Goal: Information Seeking & Learning: Learn about a topic

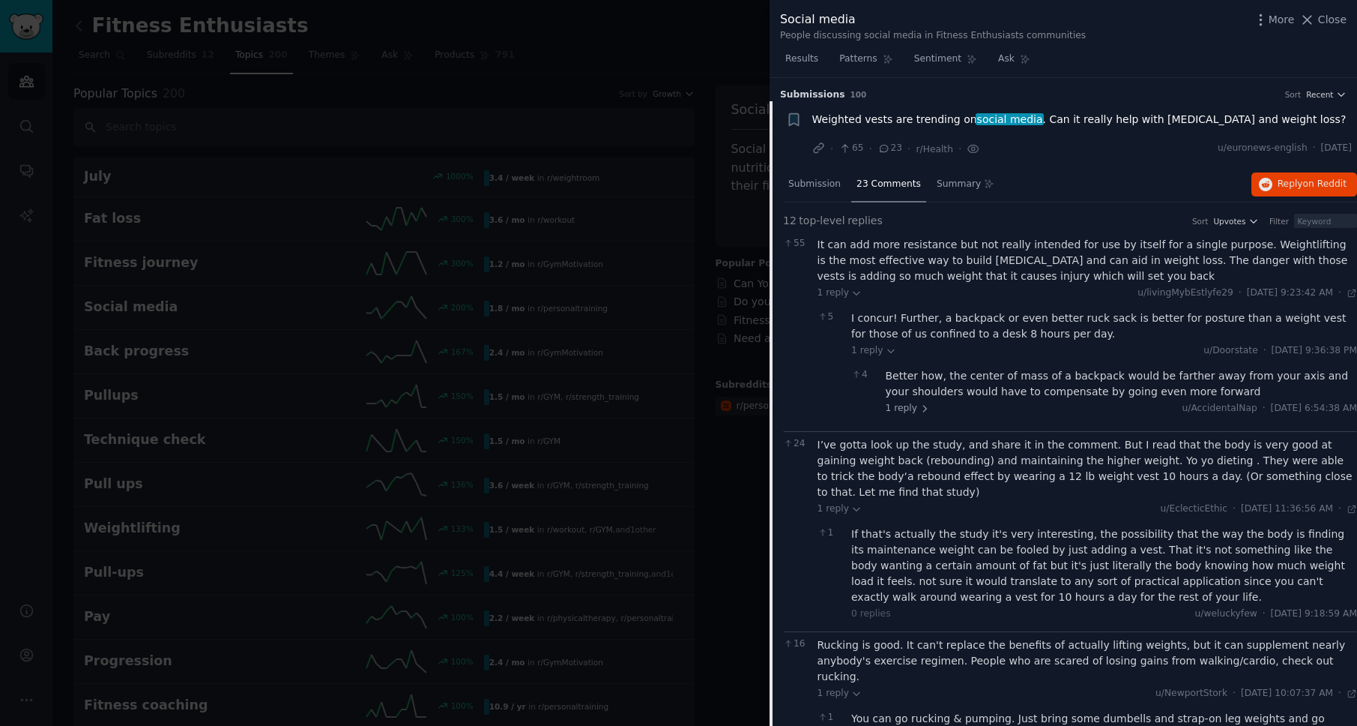
drag, startPoint x: 1061, startPoint y: 59, endPoint x: 1082, endPoint y: 56, distance: 21.9
click at [1060, 59] on div "Results Patterns Sentiment Ask" at bounding box center [1064, 62] width 588 height 31
click at [1234, 33] on div "Social media People discussing social media in Fitness Enthusiasts communities …" at bounding box center [1063, 25] width 567 height 31
click at [1333, 18] on span "Close" at bounding box center [1332, 20] width 28 height 16
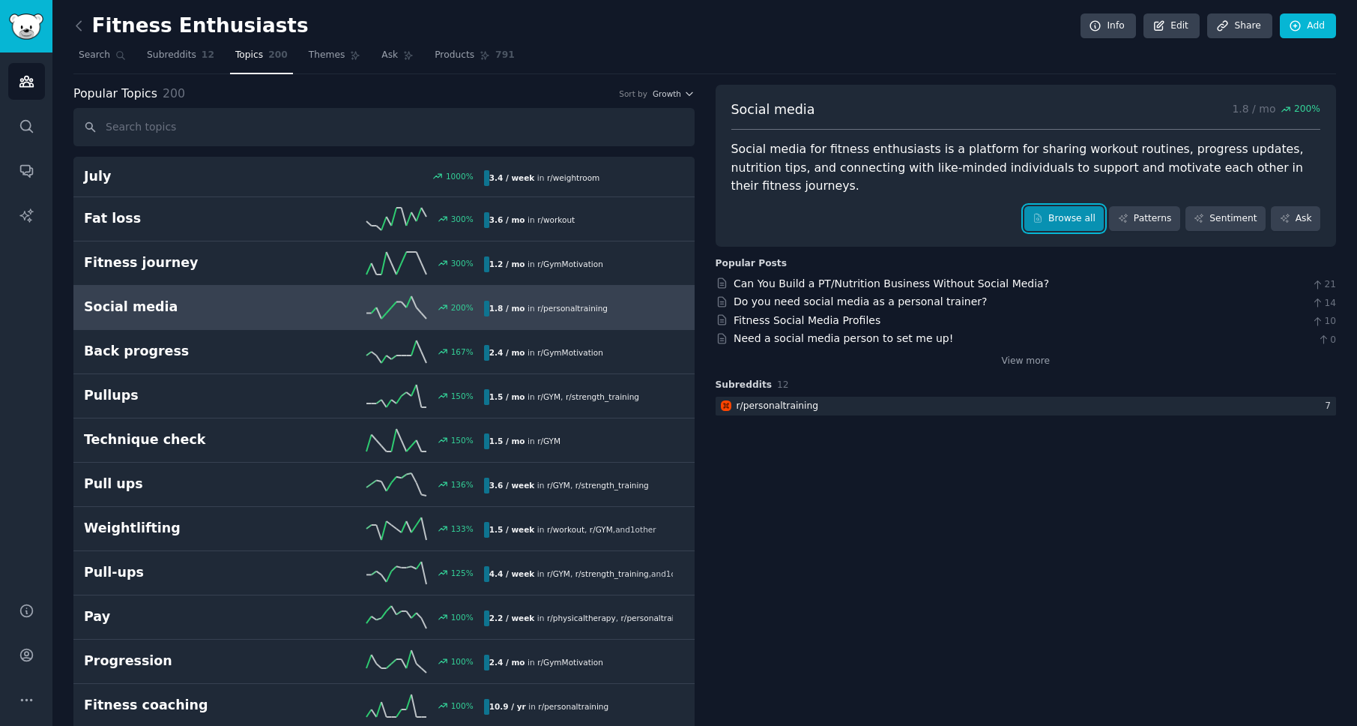
click at [1055, 206] on link "Browse all" at bounding box center [1065, 218] width 80 height 25
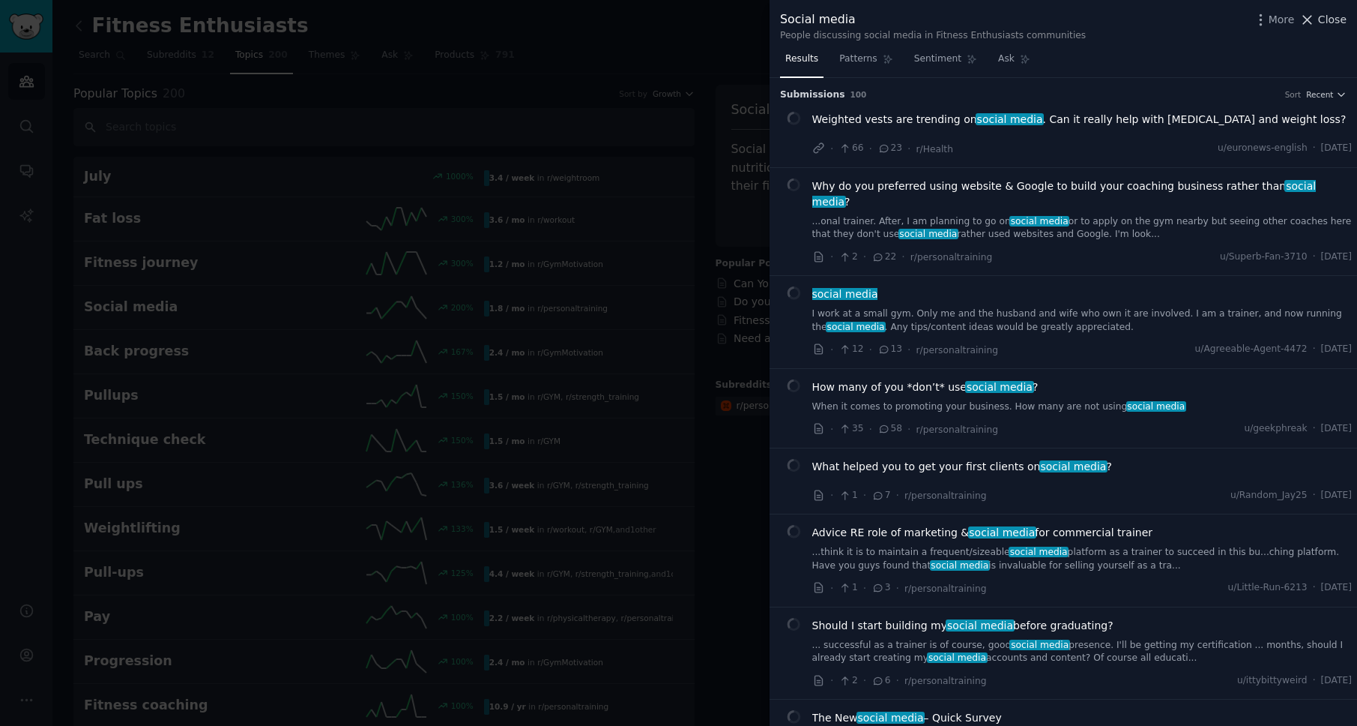
click at [1342, 17] on span "Close" at bounding box center [1332, 20] width 28 height 16
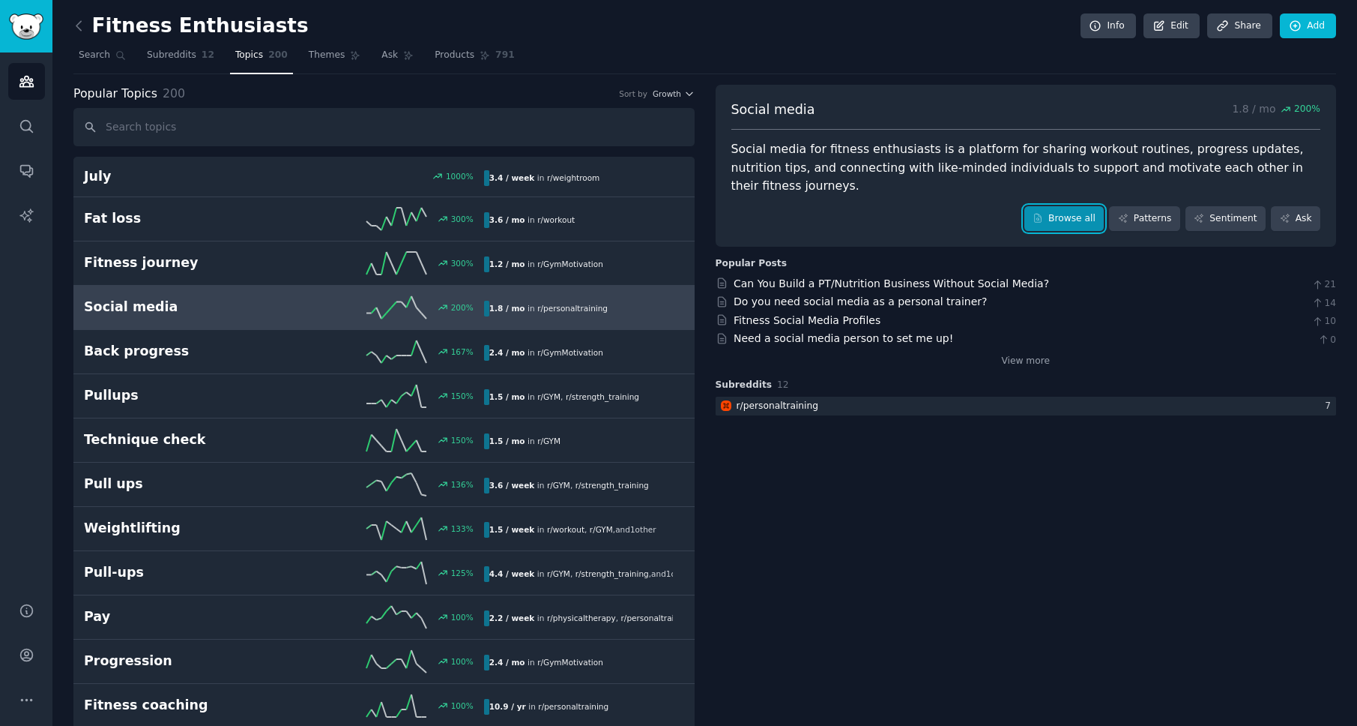
click at [1076, 206] on link "Browse all" at bounding box center [1065, 218] width 80 height 25
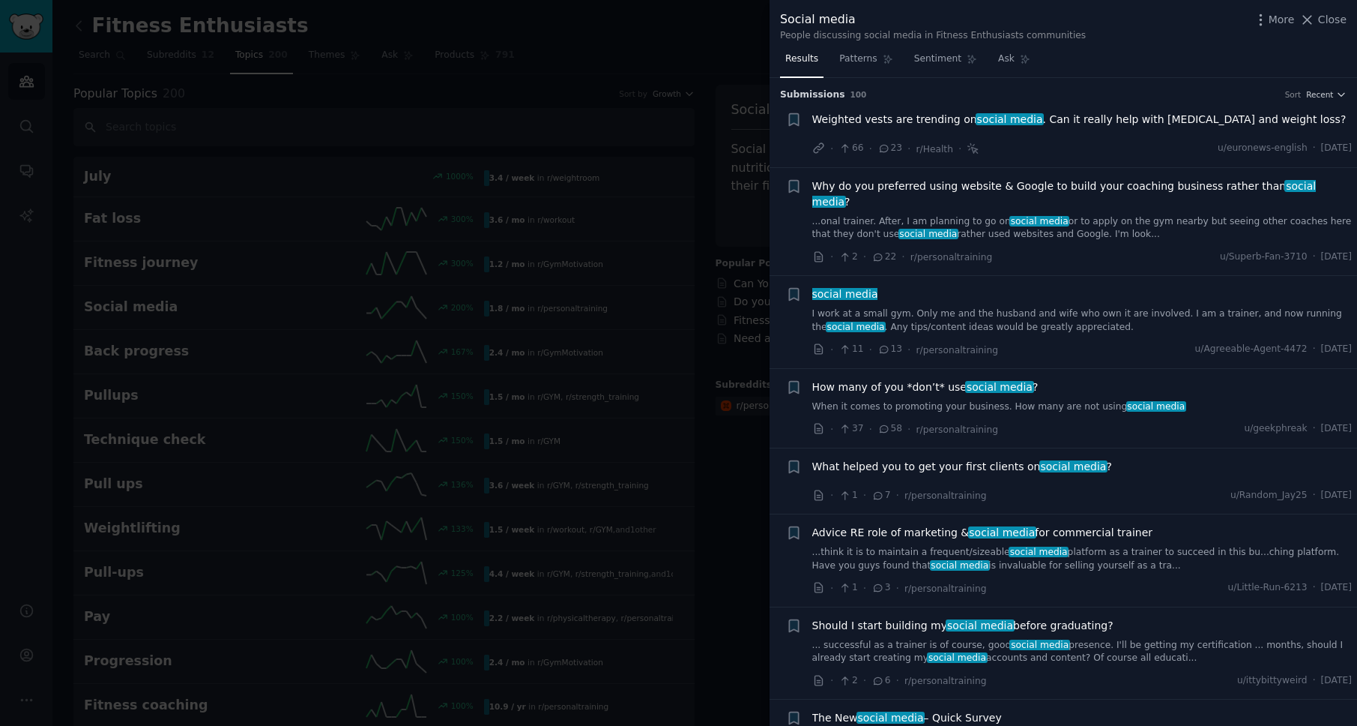
click at [923, 121] on span "Weighted vests are trending on social media . Can it really help with [MEDICAL_…" at bounding box center [1079, 120] width 534 height 16
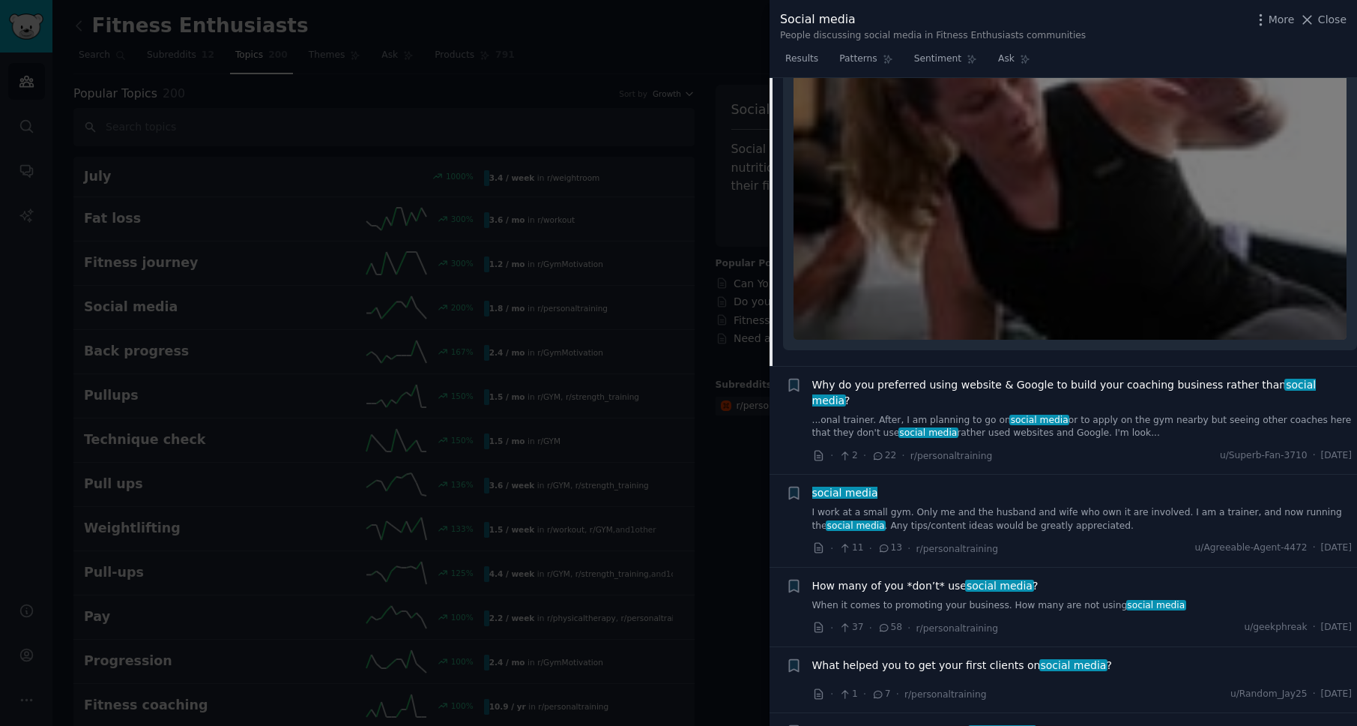
scroll to position [261, 0]
